Goal: Use online tool/utility: Utilize a website feature to perform a specific function

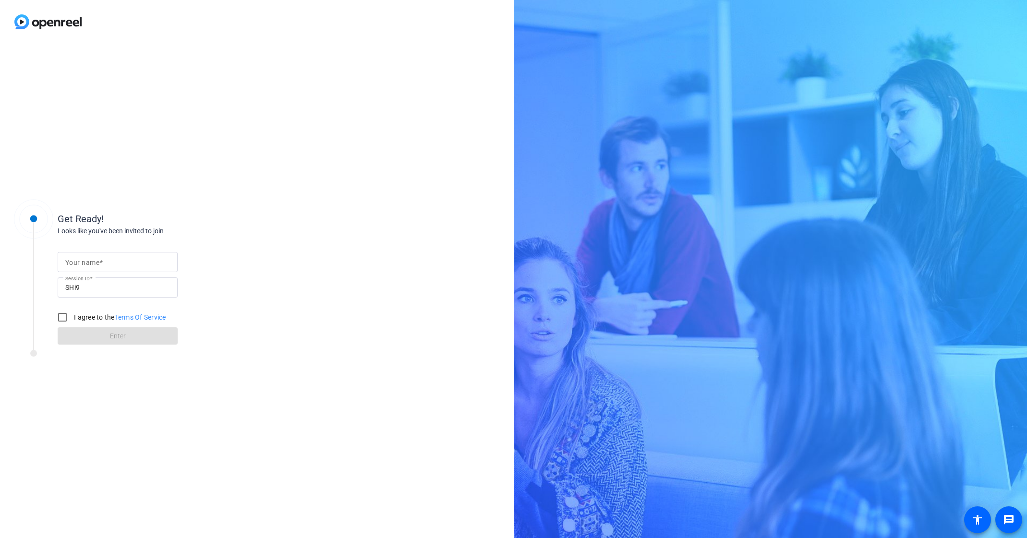
click at [130, 260] on input "Your name" at bounding box center [117, 262] width 105 height 12
type input "[PERSON_NAME]"
click at [64, 317] on input "I agree to the Terms Of Service" at bounding box center [62, 317] width 19 height 19
checkbox input "true"
click at [118, 337] on span "Enter" at bounding box center [118, 336] width 16 height 10
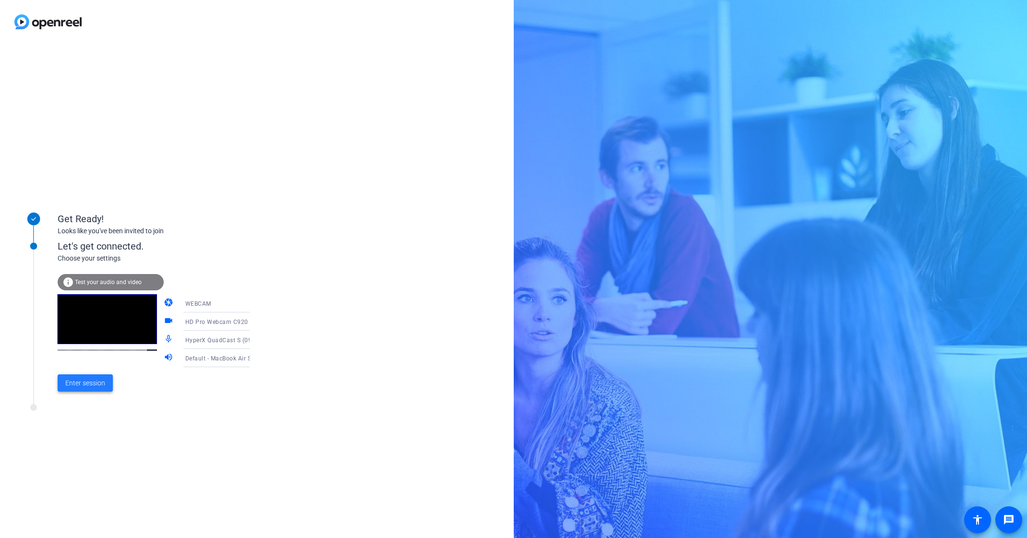
click at [87, 385] on span "Enter session" at bounding box center [85, 383] width 40 height 10
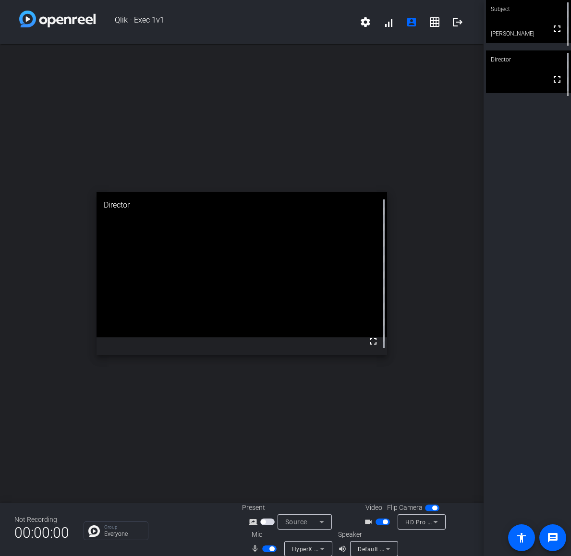
scroll to position [11, 0]
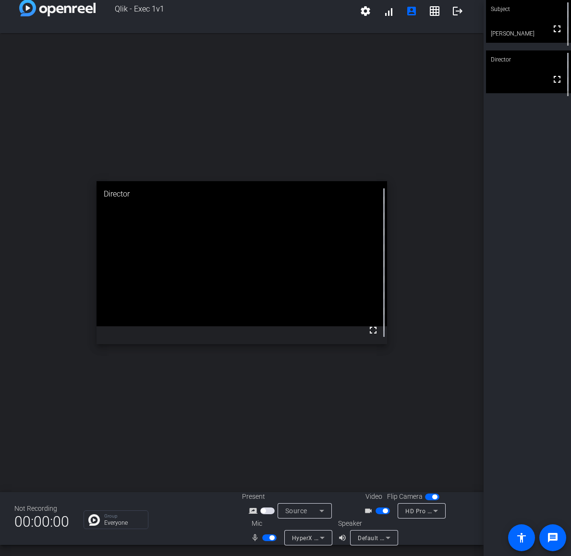
click at [269, 510] on span "button" at bounding box center [267, 510] width 14 height 7
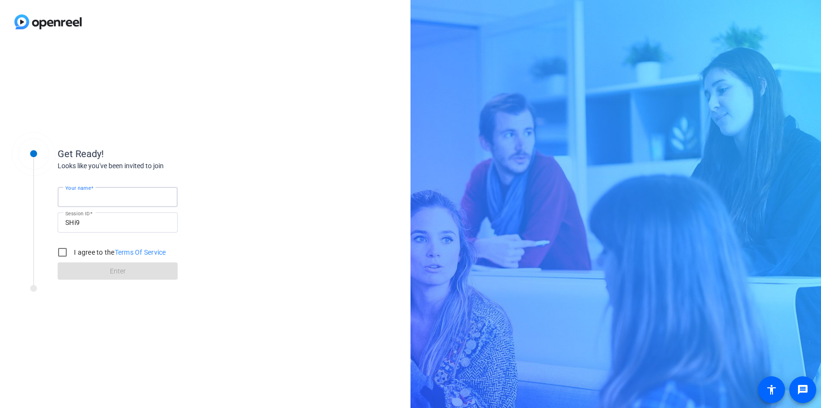
click at [113, 193] on input "Your name" at bounding box center [117, 197] width 105 height 12
type input "[PERSON_NAME]"
click at [65, 252] on input "I agree to the Terms Of Service" at bounding box center [62, 251] width 19 height 19
checkbox input "true"
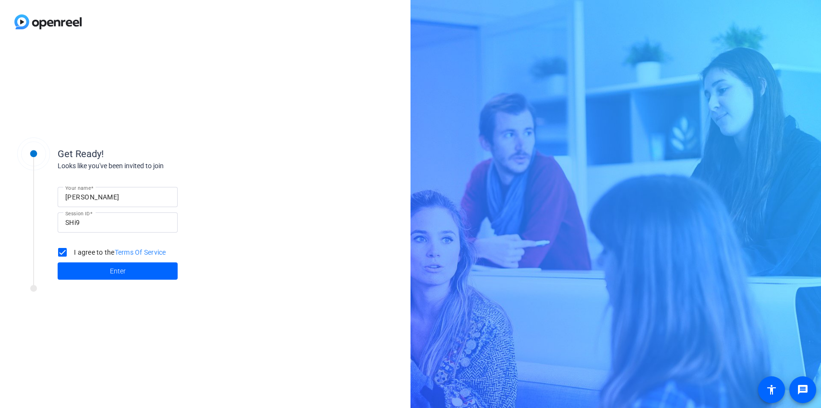
click at [90, 270] on span at bounding box center [118, 270] width 120 height 23
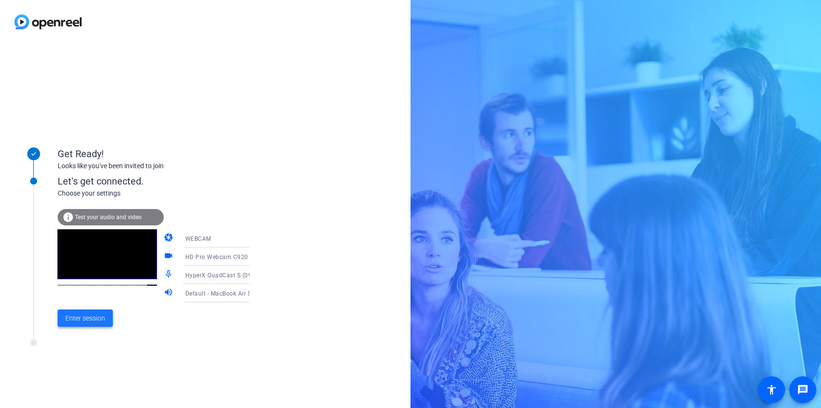
click at [94, 320] on span "Enter session" at bounding box center [85, 318] width 40 height 10
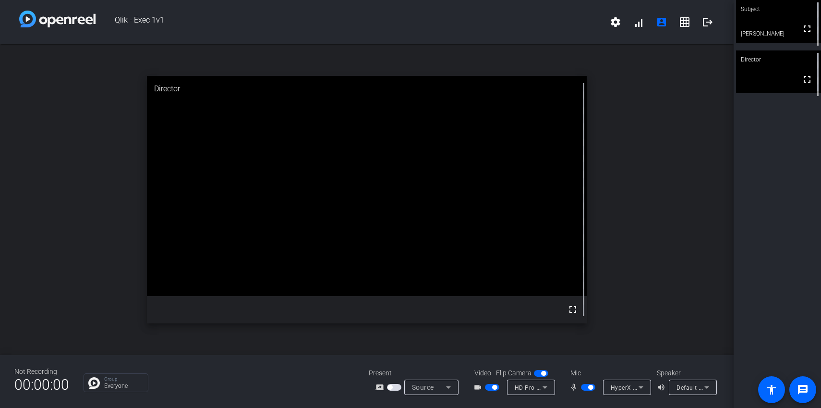
click at [398, 388] on span "button" at bounding box center [394, 387] width 14 height 7
click at [449, 388] on icon at bounding box center [449, 387] width 12 height 12
click at [440, 349] on span "Screen Sharing" at bounding box center [428, 351] width 41 height 12
click at [399, 389] on span "button" at bounding box center [394, 387] width 14 height 7
click at [394, 388] on span "button" at bounding box center [394, 387] width 14 height 7
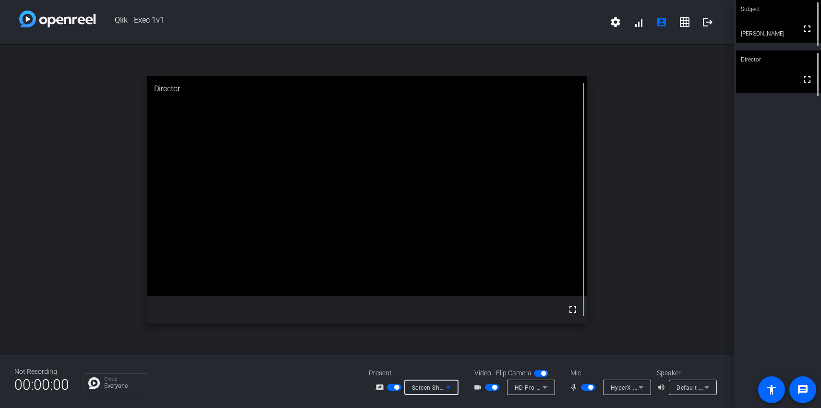
click at [417, 387] on span "Screen Sharing" at bounding box center [433, 387] width 42 height 8
click at [429, 348] on span "Screen Sharing" at bounding box center [428, 351] width 41 height 12
